Goal: Task Accomplishment & Management: Complete application form

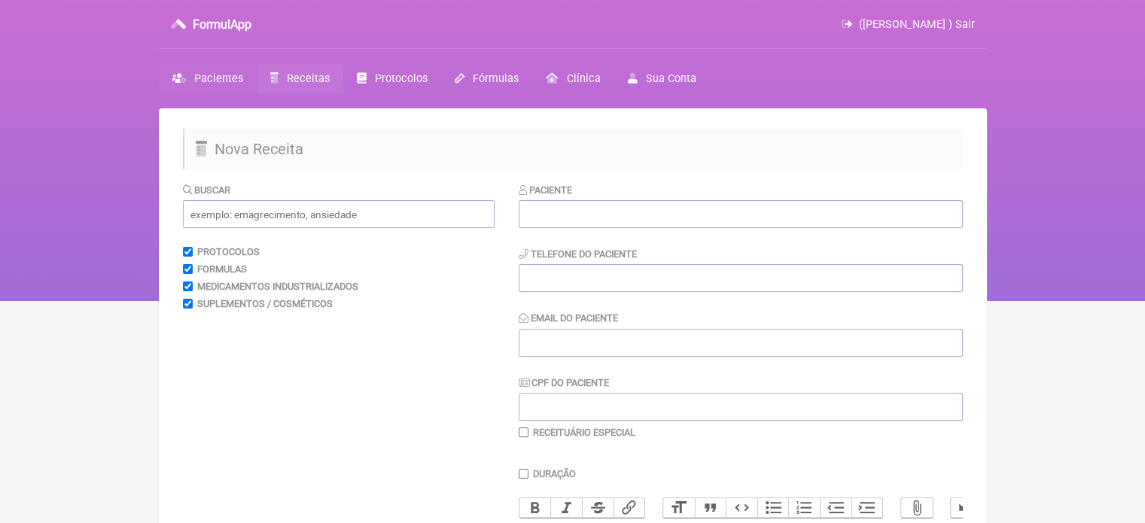
click at [230, 84] on span "Pacientes" at bounding box center [218, 78] width 49 height 13
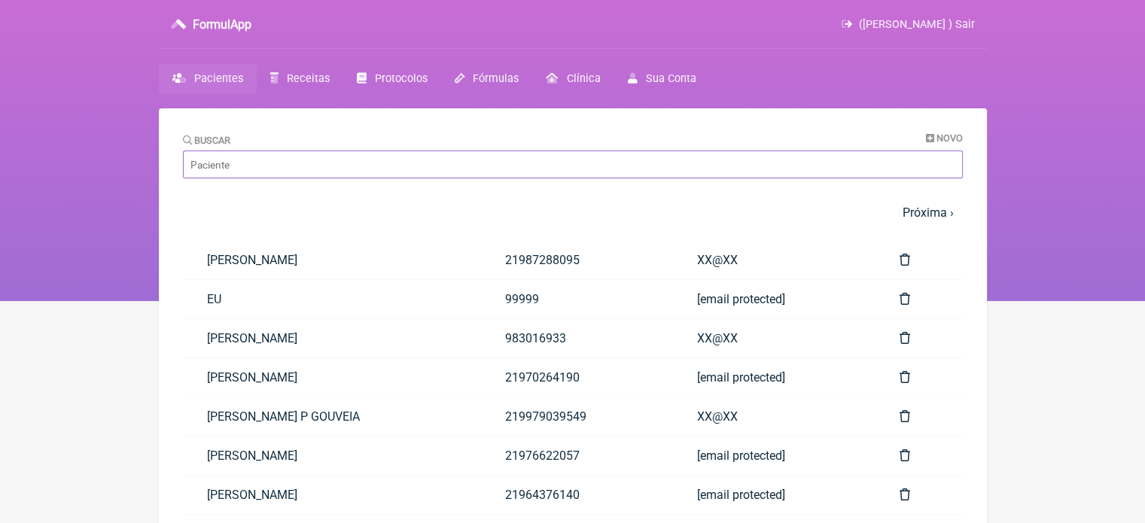
click at [283, 161] on input "Buscar" at bounding box center [573, 165] width 780 height 28
paste input "PATRICIA MUNHOES BRIVILATI"
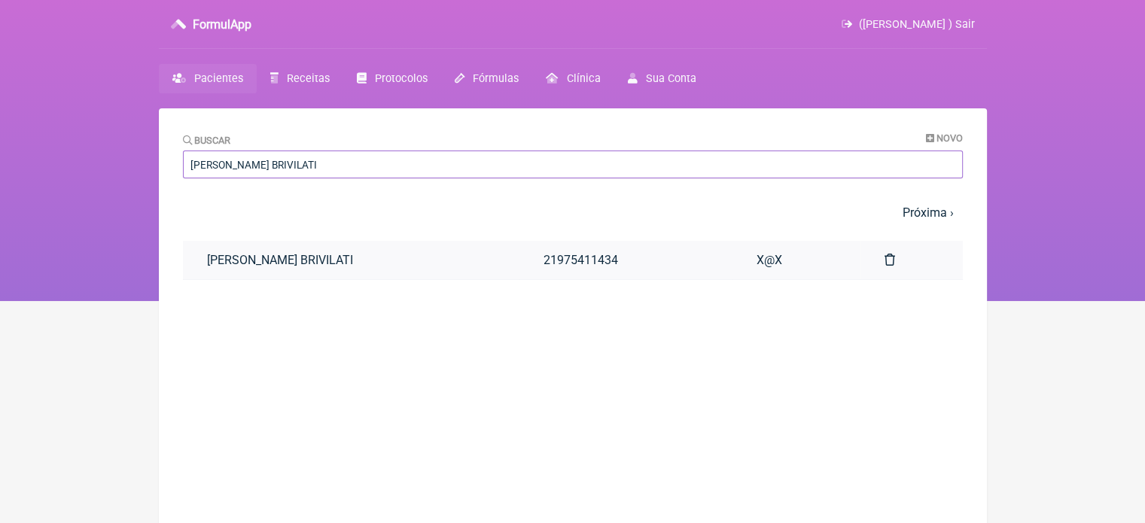
type input "PATRICIA MUNHOES BRIVILATI"
click at [322, 269] on link "PATRICIA MUNHOES BRIVILATI" at bounding box center [351, 260] width 337 height 38
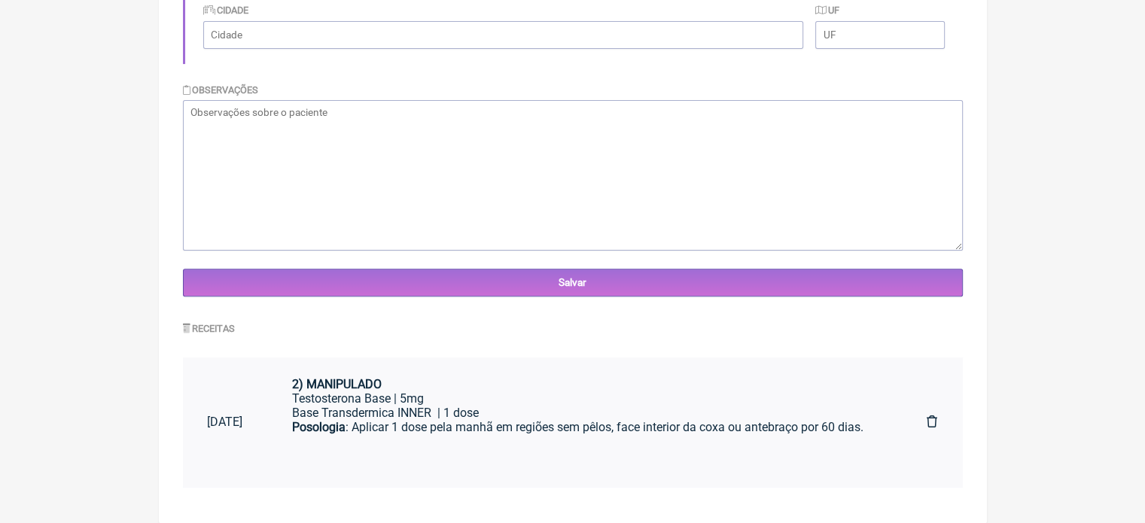
scroll to position [88, 0]
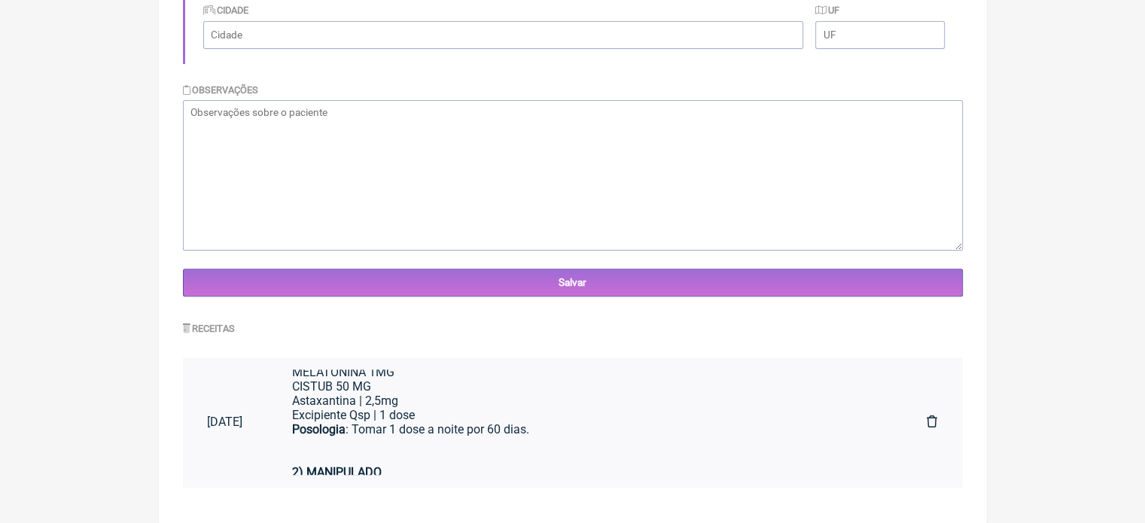
click at [492, 439] on div "Posologia : Tomar 1 dose a noite por 60 dias." at bounding box center [585, 443] width 586 height 43
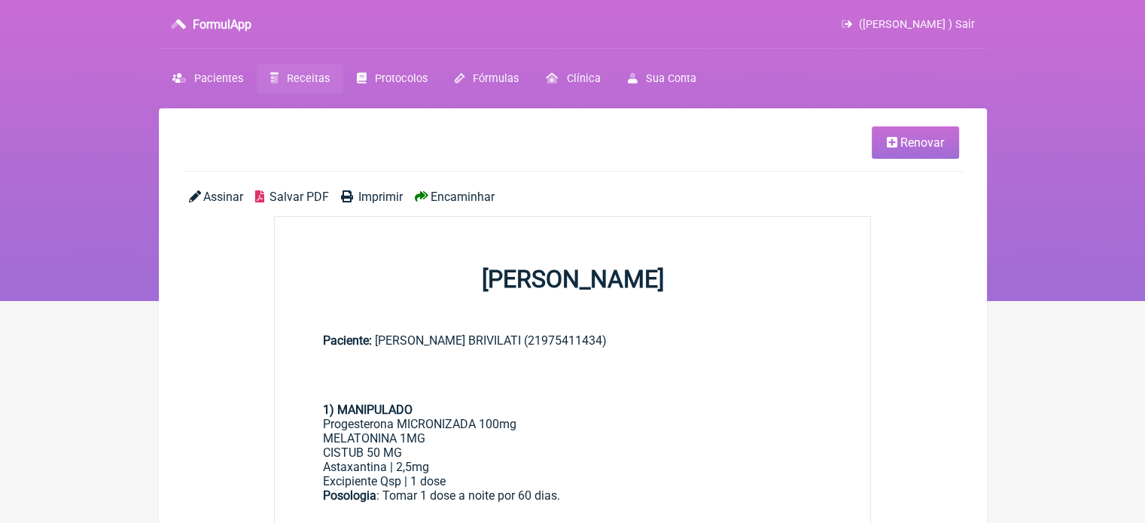
click at [930, 149] on span "Renovar" at bounding box center [922, 142] width 44 height 14
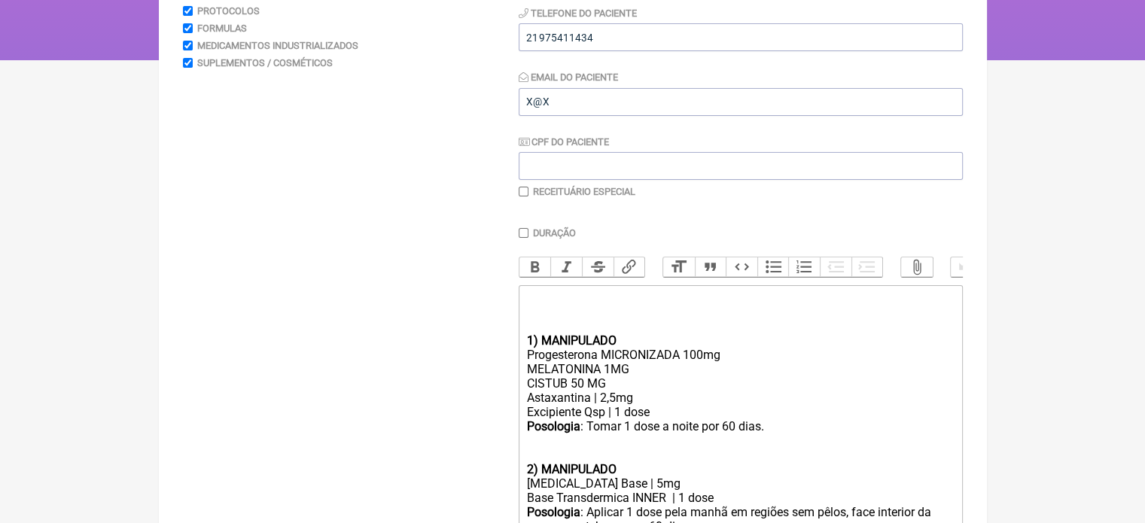
scroll to position [301, 0]
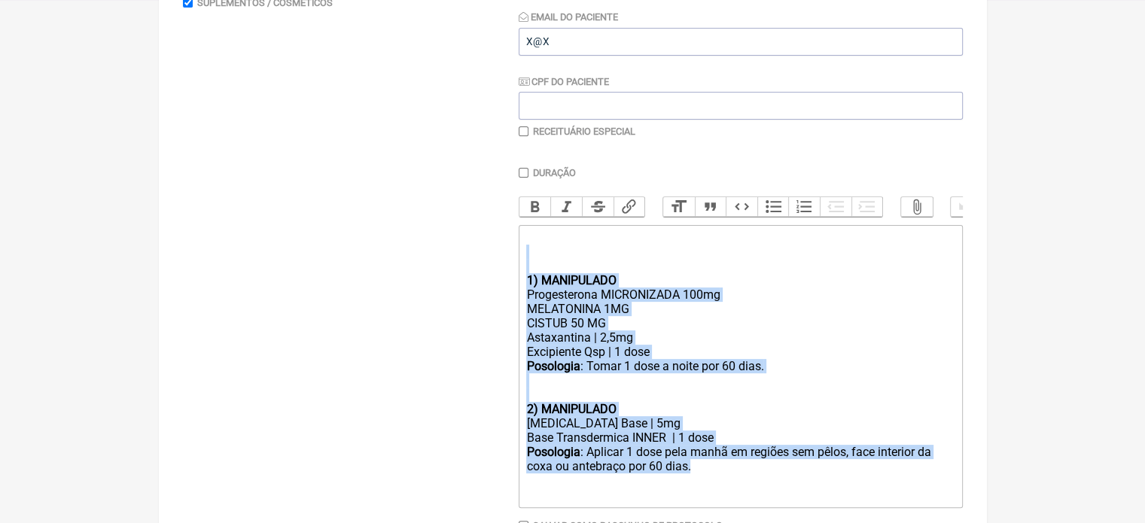
drag, startPoint x: 715, startPoint y: 475, endPoint x: 518, endPoint y: 284, distance: 274.7
click at [519, 284] on trix-editor "1) MANIPULADO Progesterona MICRONIZADA 100mg MELATONINA 1MG CISTUB 50 MG Astaxa…" at bounding box center [741, 366] width 444 height 283
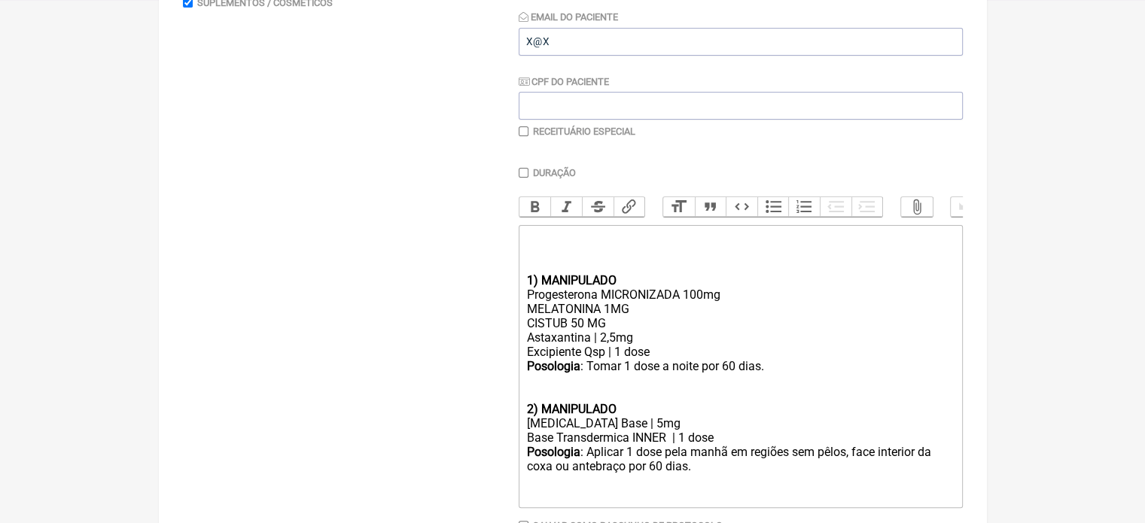
type trix-editor "<div><br><br><br><br><br></div>"
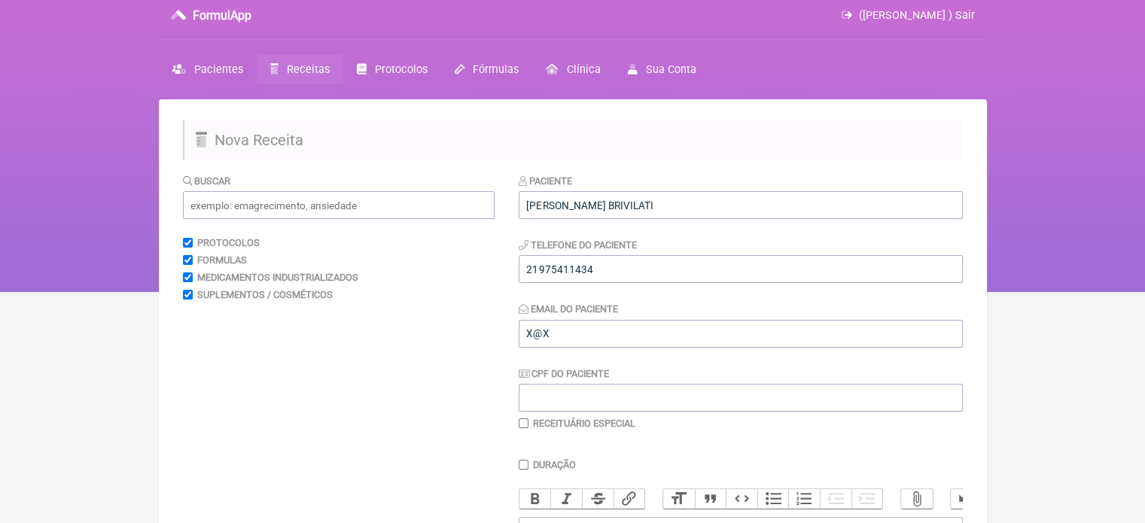
scroll to position [0, 0]
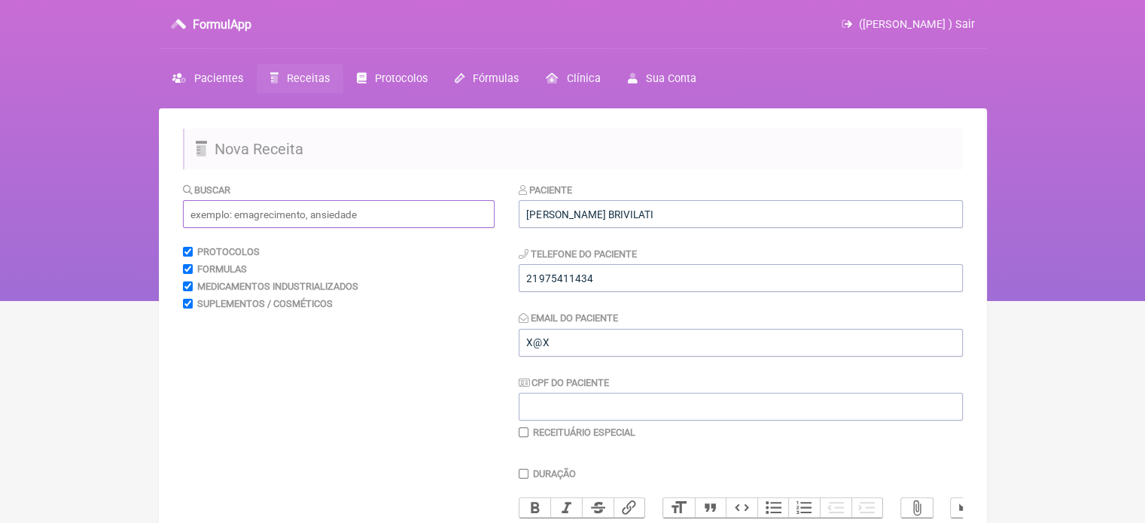
click at [207, 212] on input "text" at bounding box center [339, 214] width 312 height 28
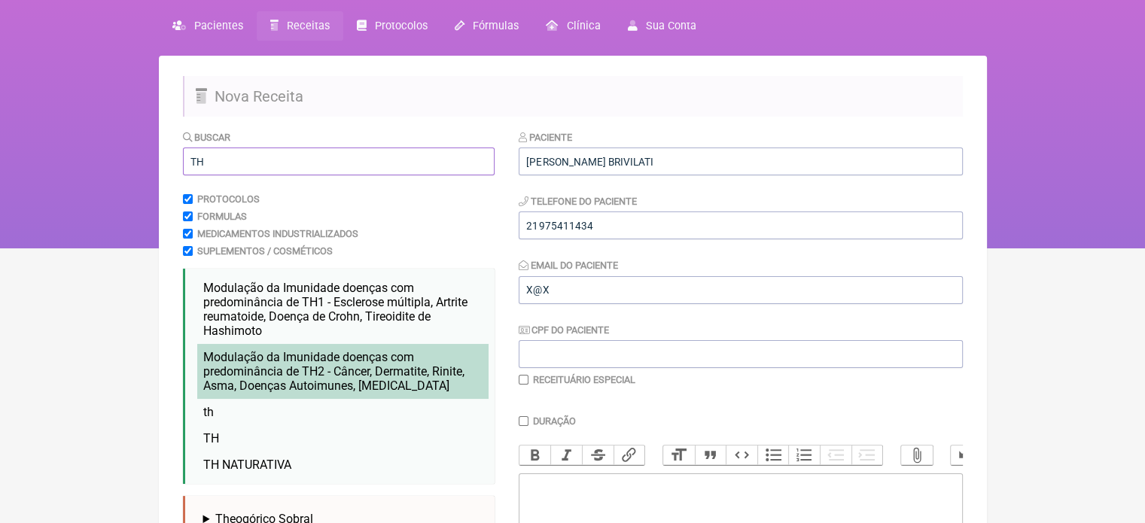
scroll to position [151, 0]
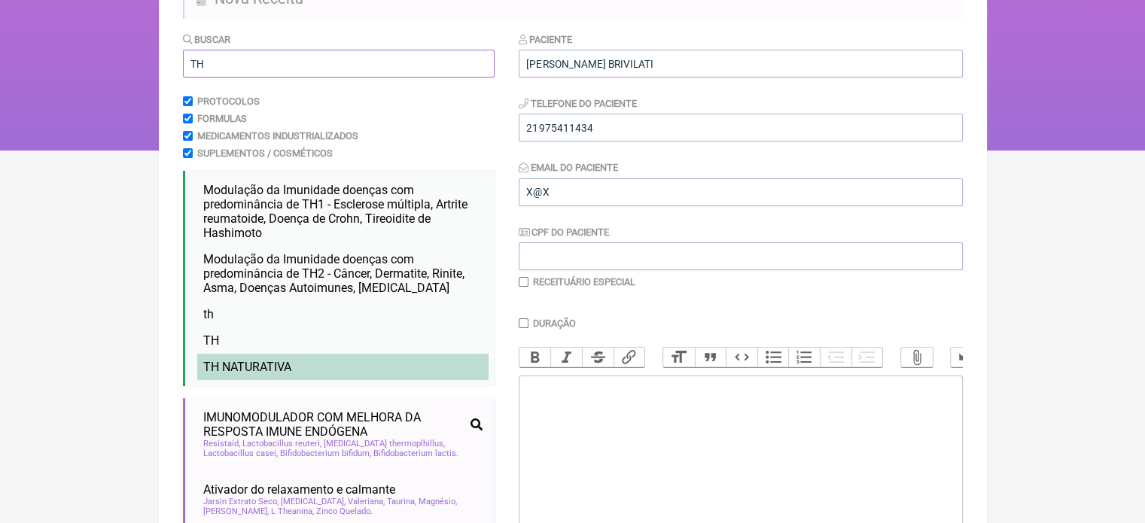
type input "TH"
click at [297, 370] on li "TH NATURATIVA" at bounding box center [342, 367] width 291 height 26
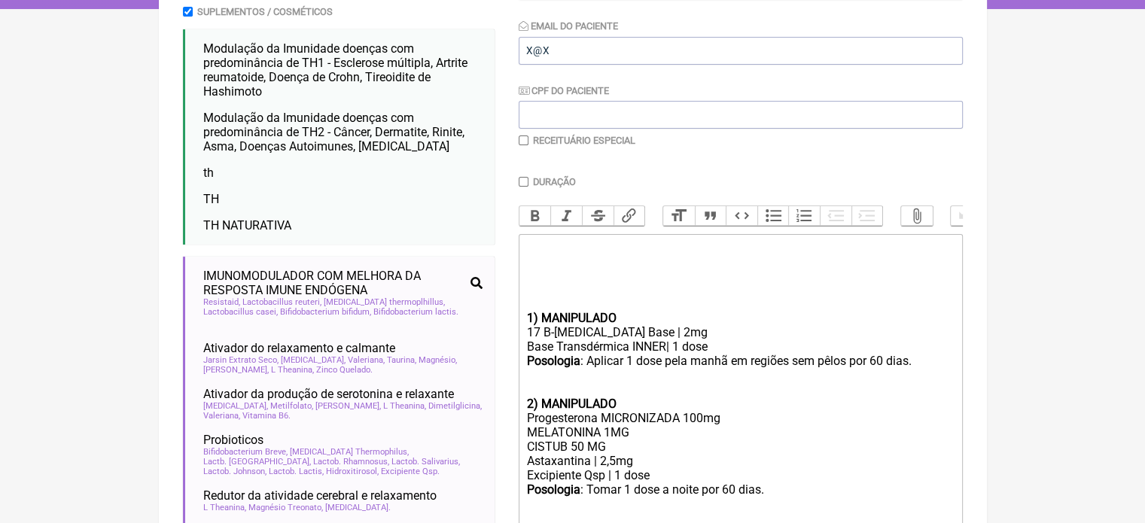
scroll to position [376, 0]
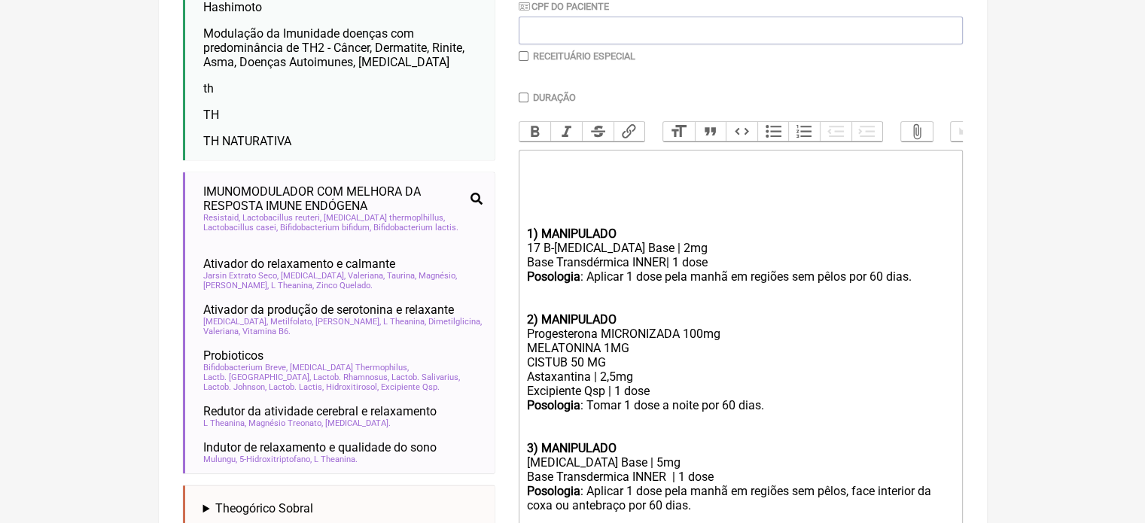
click at [524, 56] on input "checkbox" at bounding box center [524, 56] width 10 height 10
checkbox input "true"
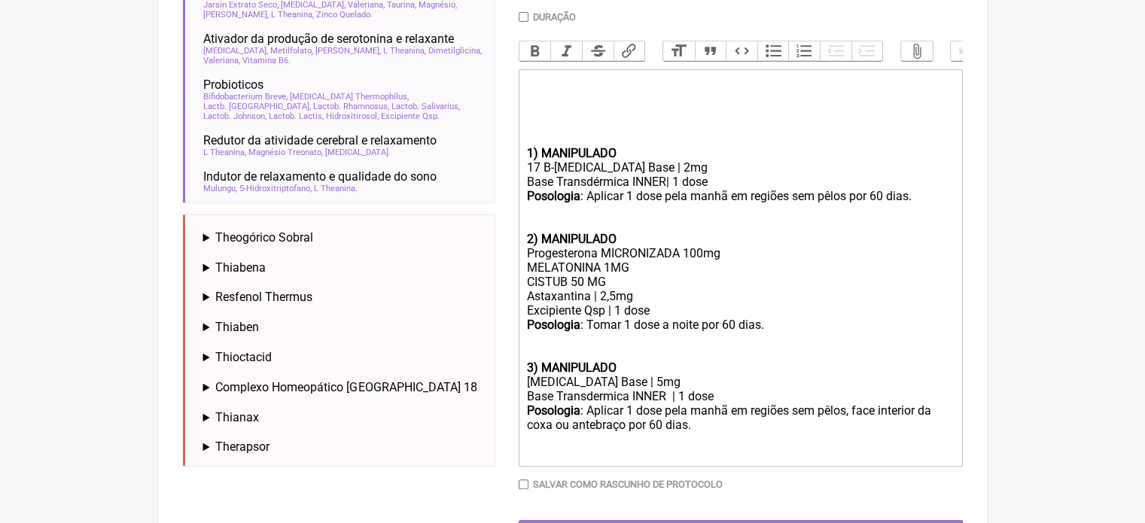
scroll to position [677, 0]
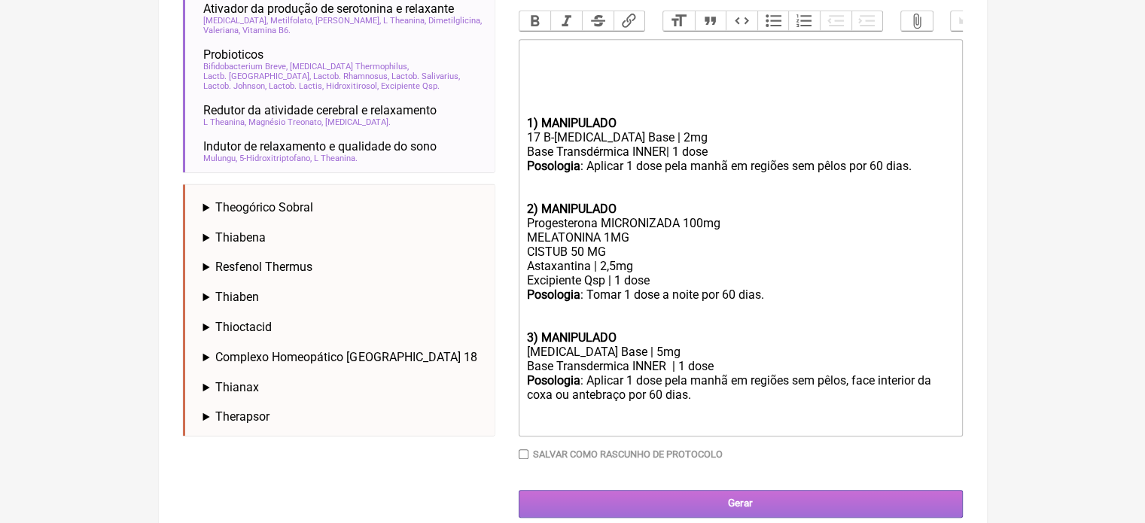
click at [711, 508] on input "Gerar" at bounding box center [741, 504] width 444 height 28
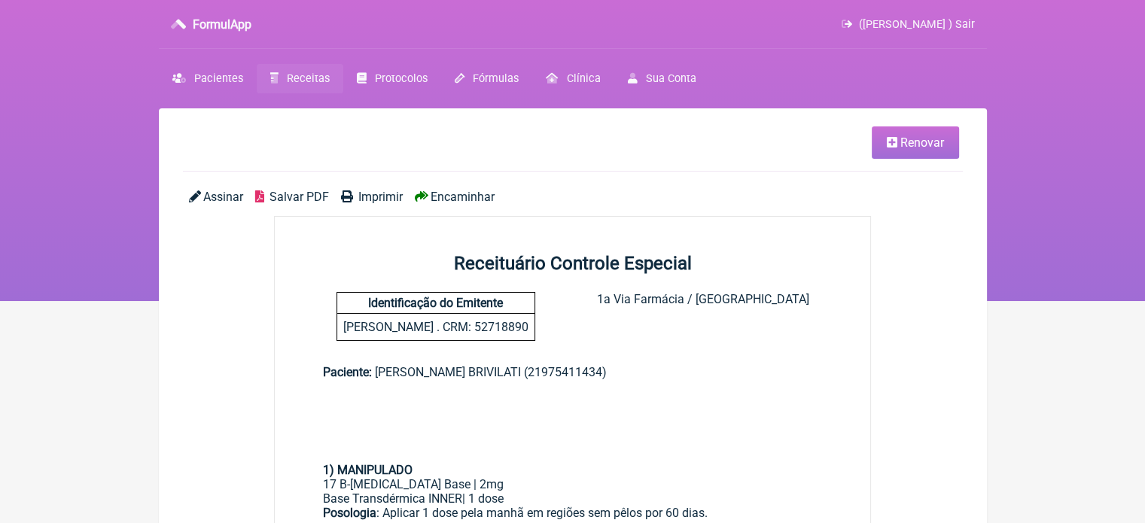
click at [376, 194] on span "Imprimir" at bounding box center [380, 197] width 44 height 14
click at [900, 145] on span "Renovar" at bounding box center [922, 142] width 44 height 14
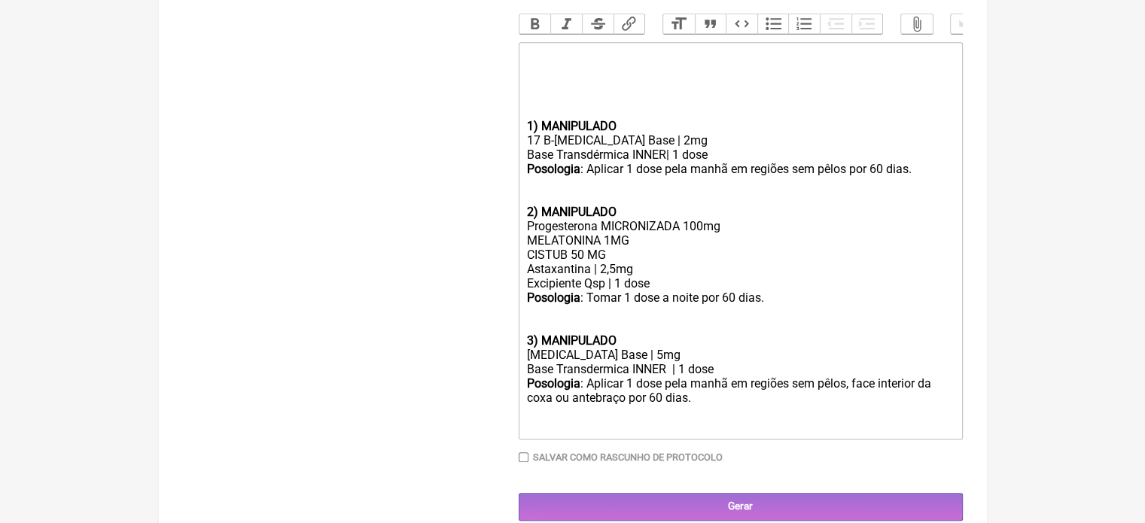
scroll to position [677, 0]
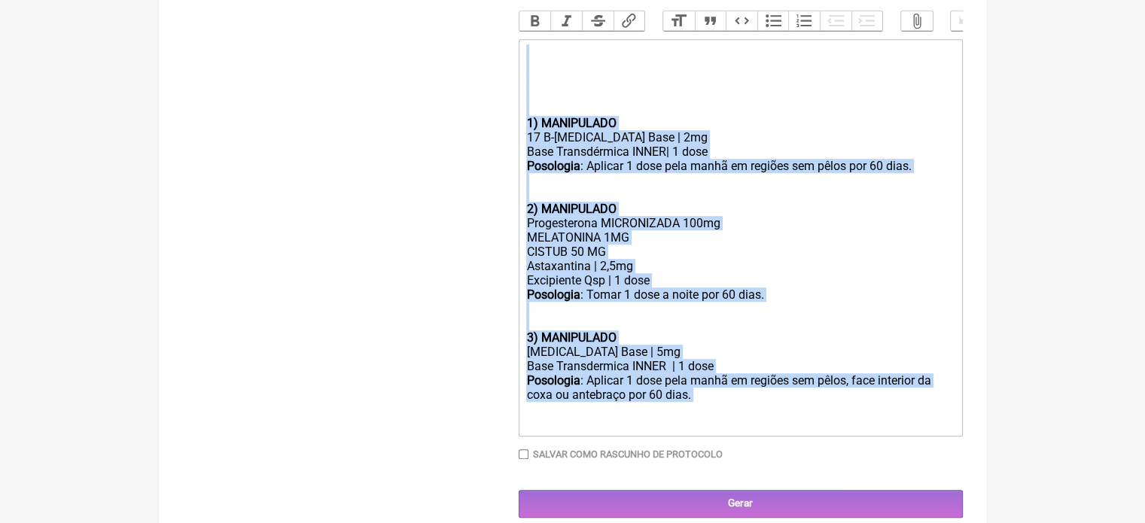
drag, startPoint x: 754, startPoint y: 422, endPoint x: 504, endPoint y: 78, distance: 425.8
click at [504, 78] on form "Buscar Protocolos Formulas Medicamentos Industrializados Suplementos / Cosmétic…" at bounding box center [573, 11] width 780 height 1013
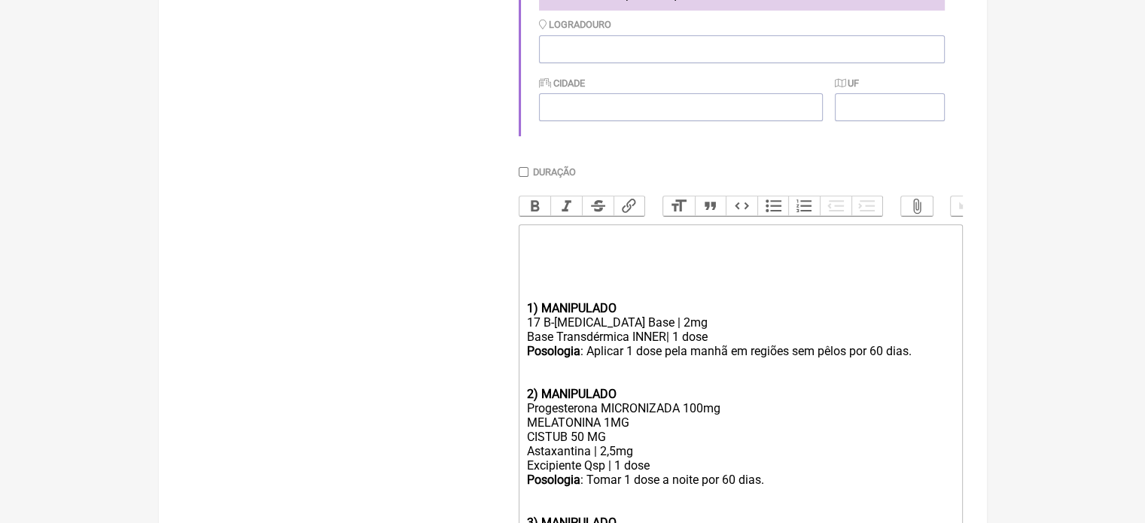
type trix-editor "<div><br><br><br></div>"
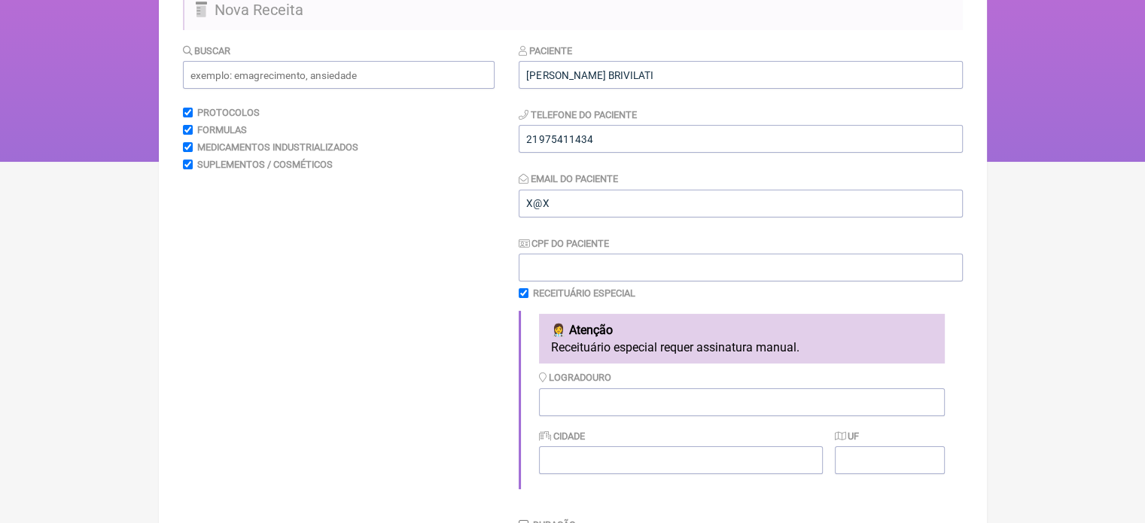
scroll to position [116, 0]
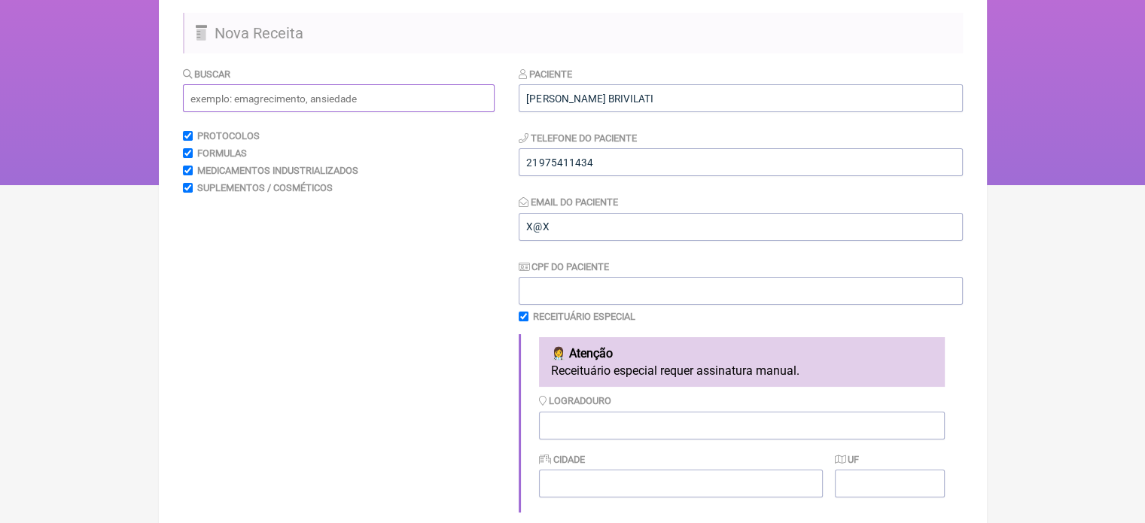
click at [269, 107] on input "text" at bounding box center [339, 98] width 312 height 28
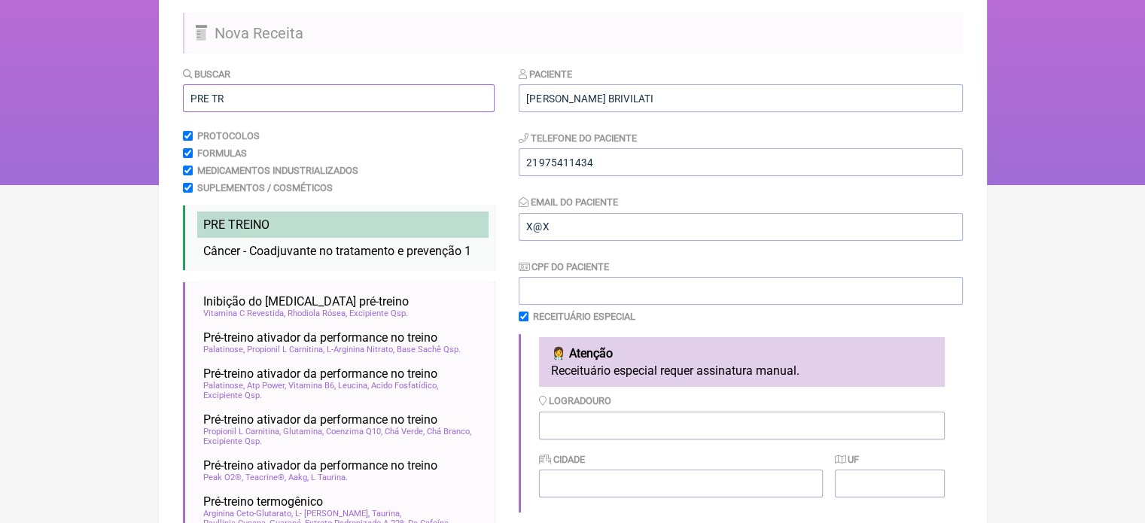
type input "PRE TR"
click at [241, 228] on span "PRE TR EINO" at bounding box center [236, 225] width 66 height 14
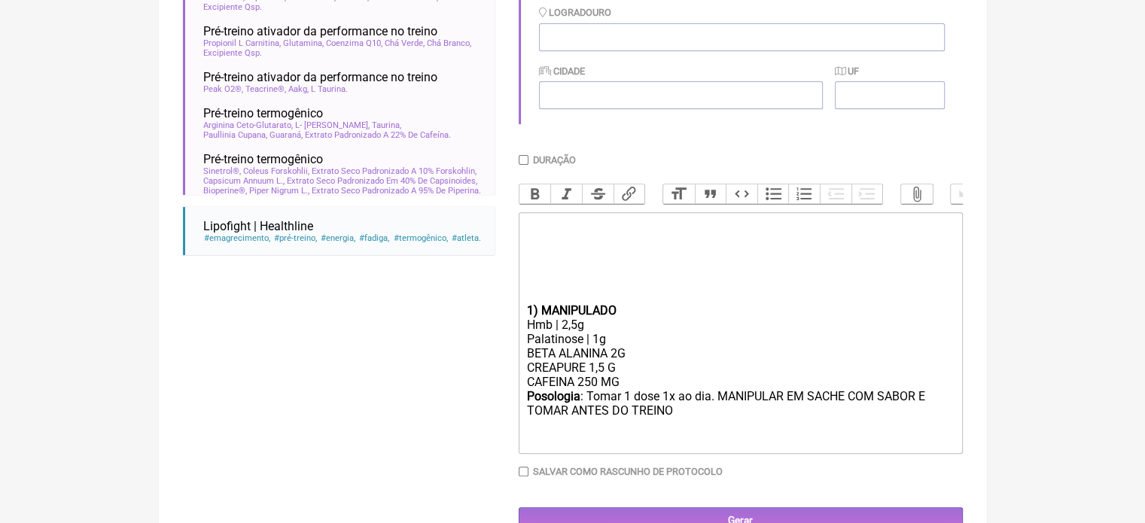
scroll to position [551, 0]
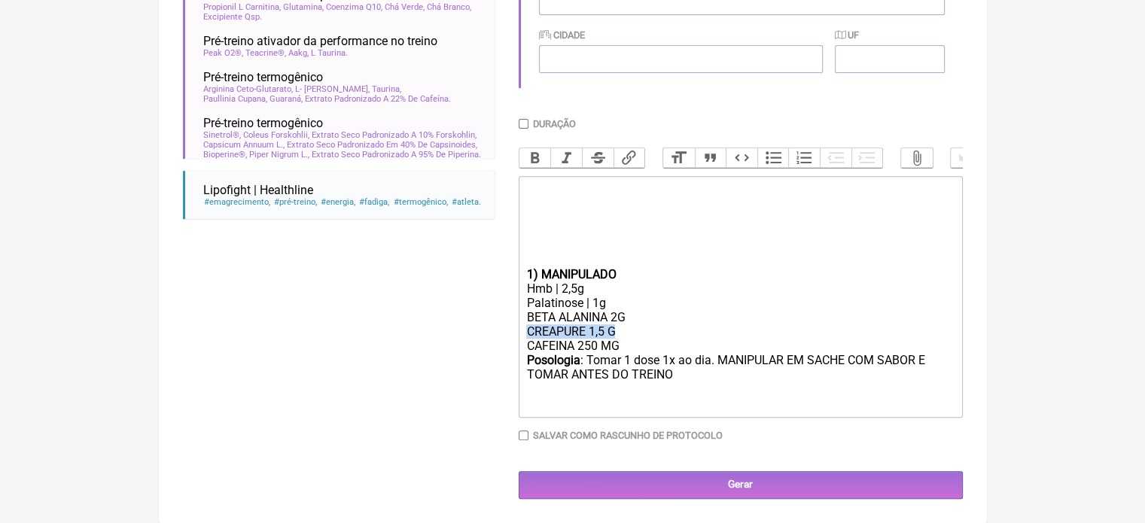
drag, startPoint x: 626, startPoint y: 333, endPoint x: 483, endPoint y: 334, distance: 143.0
click at [483, 334] on form "Buscar PRE TR Protocolos Formulas Medicamentos Industrializados Suplementos / C…" at bounding box center [573, 70] width 780 height 857
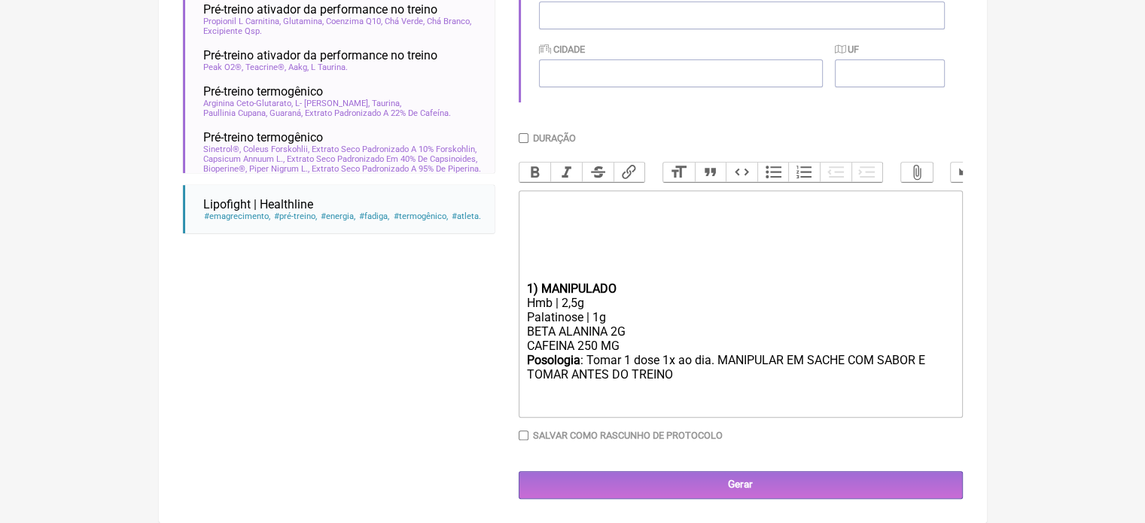
scroll to position [541, 0]
click at [571, 300] on div "Hmb | 2,5g" at bounding box center [740, 303] width 428 height 14
type trix-editor "<div><br><br><br></div><div><br><br><br></div><div><strong>1) MANIPULADO</stron…"
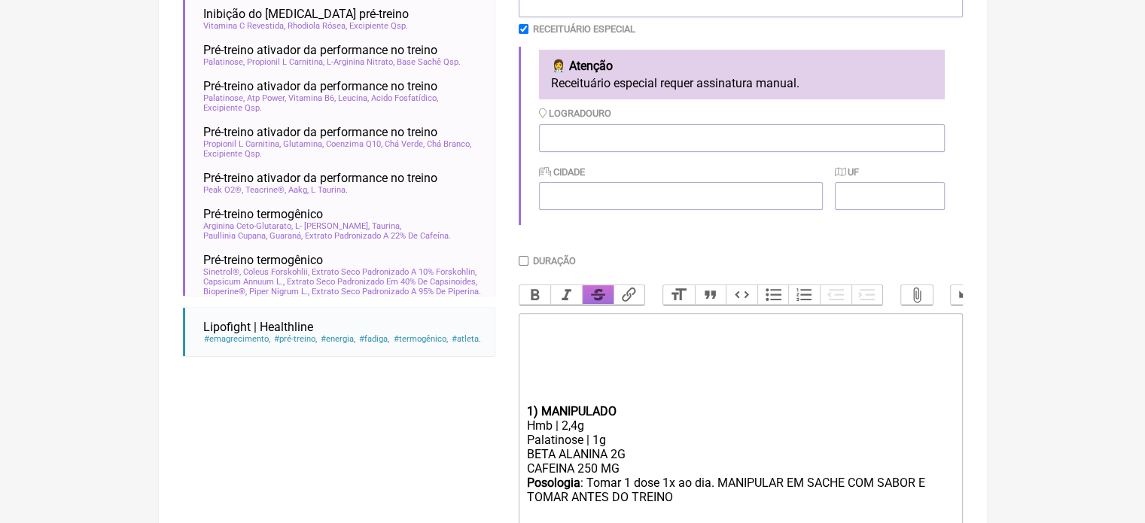
scroll to position [315, 0]
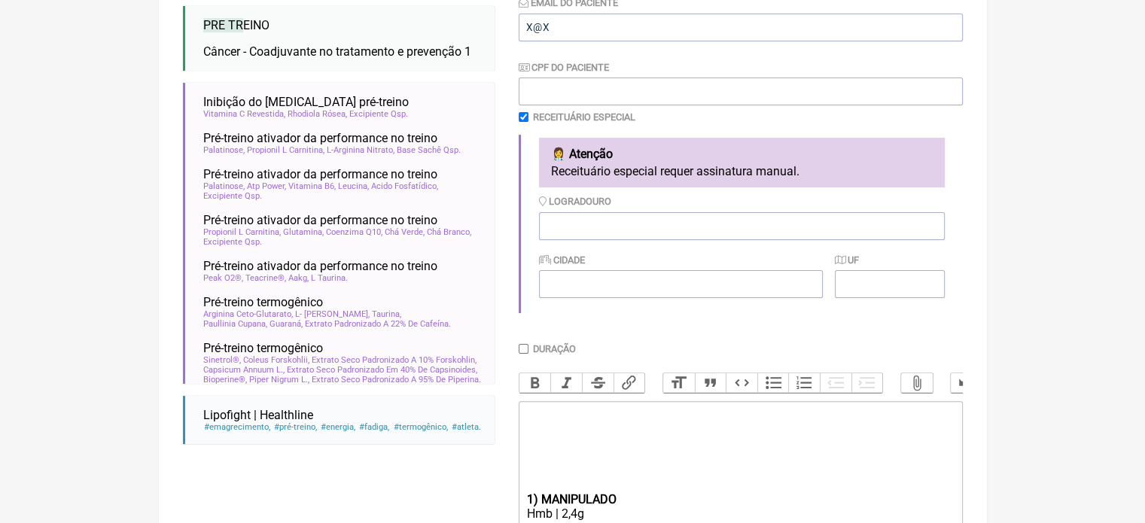
click at [524, 112] on input "checkbox" at bounding box center [524, 117] width 10 height 10
checkbox input "false"
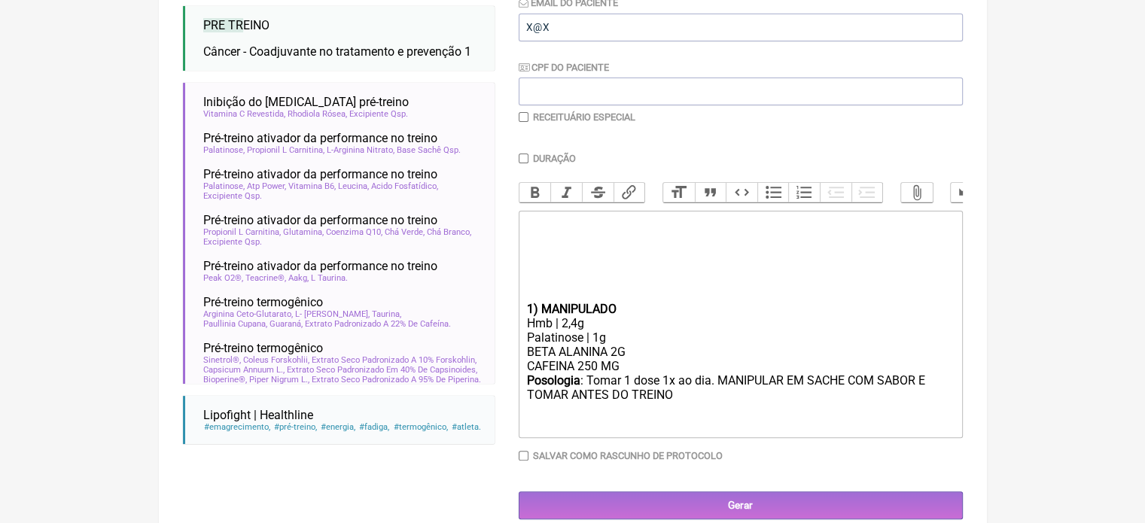
click at [522, 159] on input "Duração" at bounding box center [524, 159] width 10 height 10
checkbox input "true"
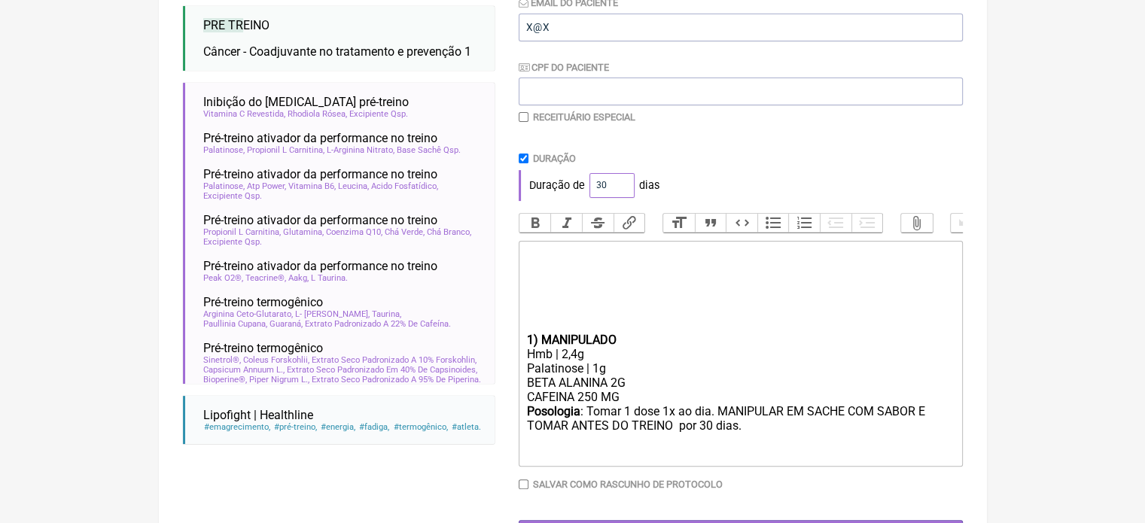
drag, startPoint x: 602, startPoint y: 189, endPoint x: 580, endPoint y: 192, distance: 22.8
click at [580, 192] on div "Duração de 30 dias" at bounding box center [741, 185] width 444 height 30
type input "60"
click at [673, 146] on div "Paciente PATRICIA MUNHOES BRIVILATI Telefone do Paciente 21975411434 Email do P…" at bounding box center [741, 208] width 444 height 682
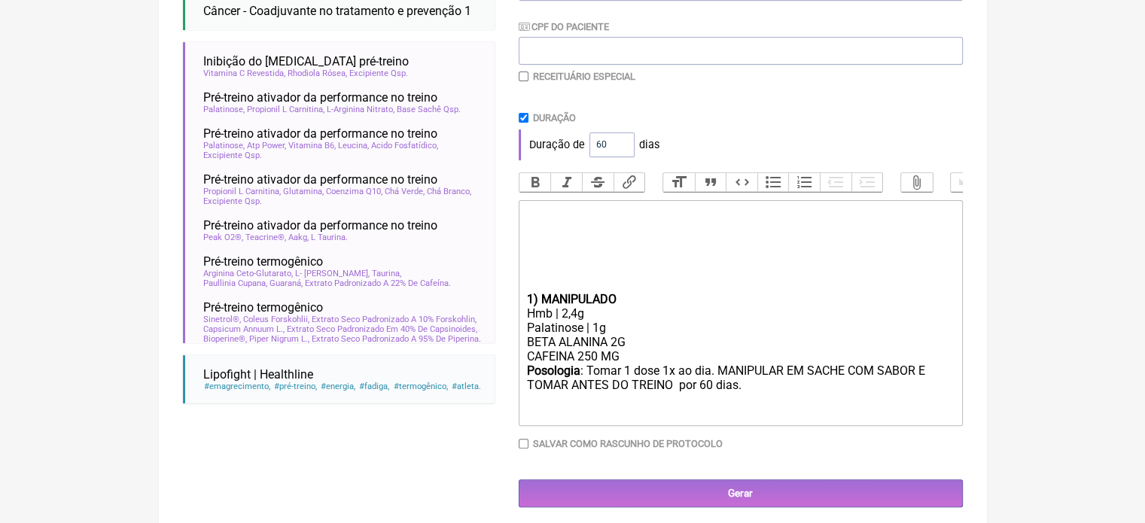
scroll to position [378, 0]
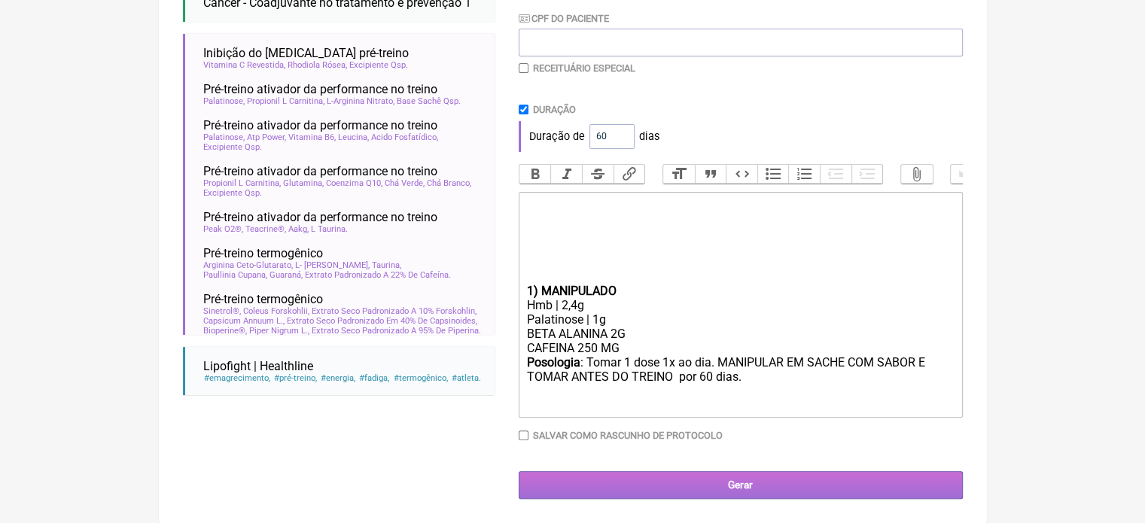
click at [682, 480] on input "Gerar" at bounding box center [741, 485] width 444 height 28
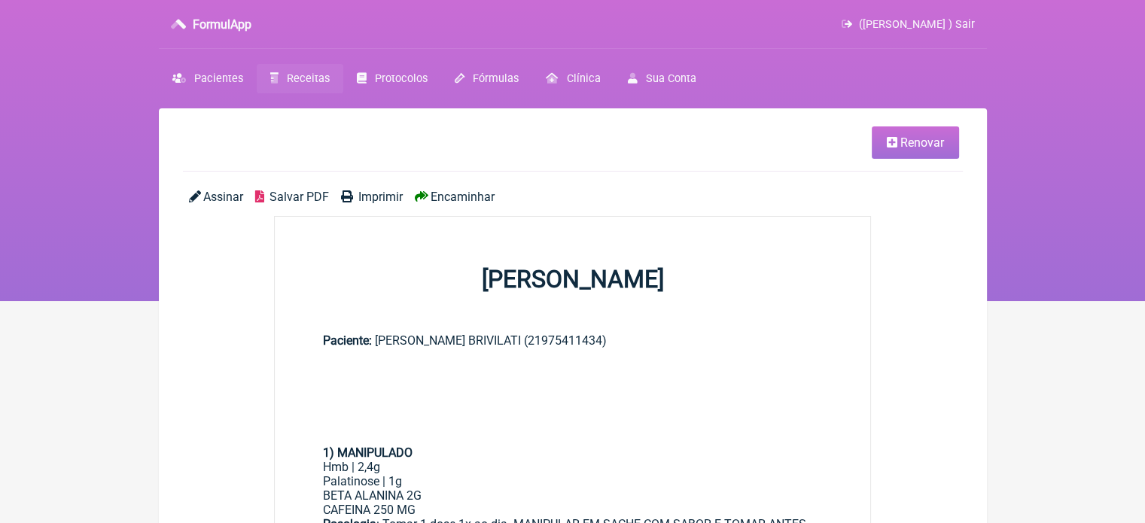
click at [376, 193] on span "Imprimir" at bounding box center [380, 197] width 44 height 14
click at [387, 198] on span "Imprimir" at bounding box center [380, 197] width 44 height 14
click at [371, 197] on span "Imprimir" at bounding box center [380, 197] width 44 height 14
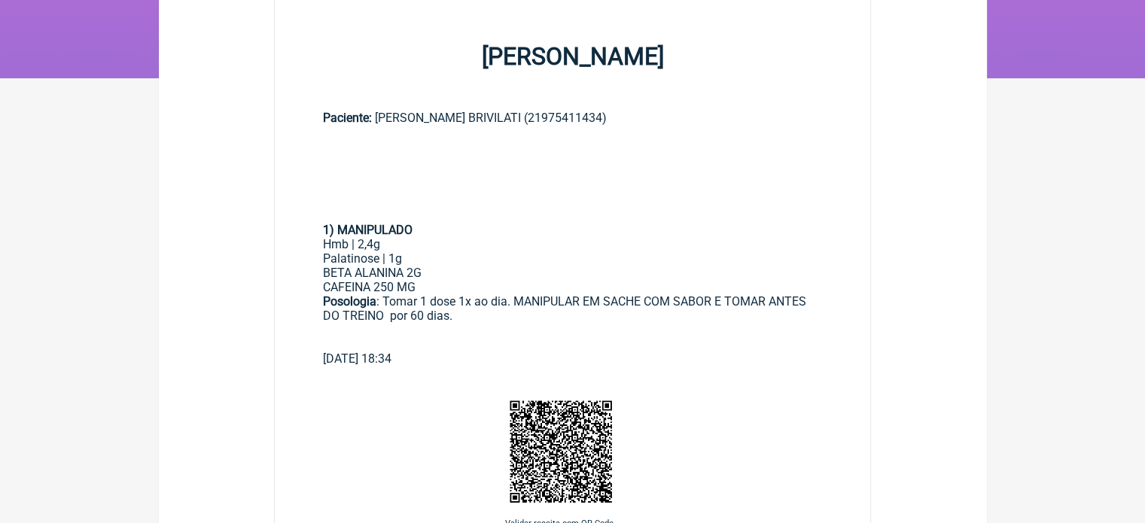
scroll to position [226, 0]
